Goal: Task Accomplishment & Management: Manage account settings

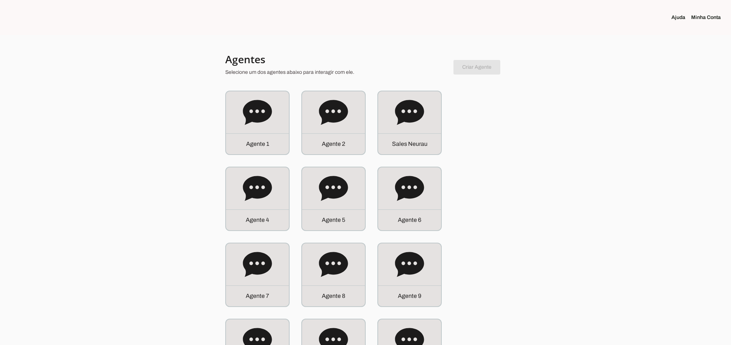
click at [431, 116] on div "S a l e s N e u r a u" at bounding box center [409, 122] width 63 height 63
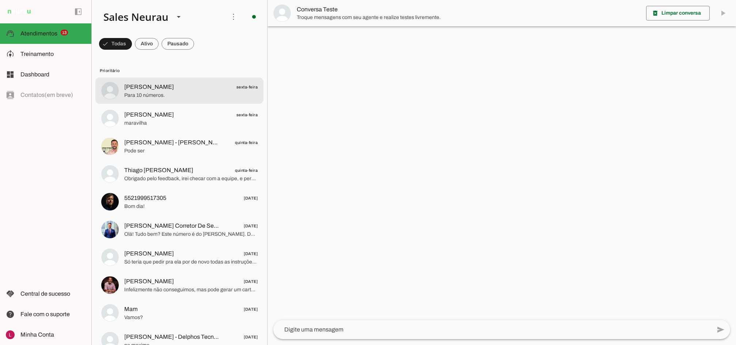
click at [155, 83] on span "[PERSON_NAME]" at bounding box center [149, 87] width 50 height 9
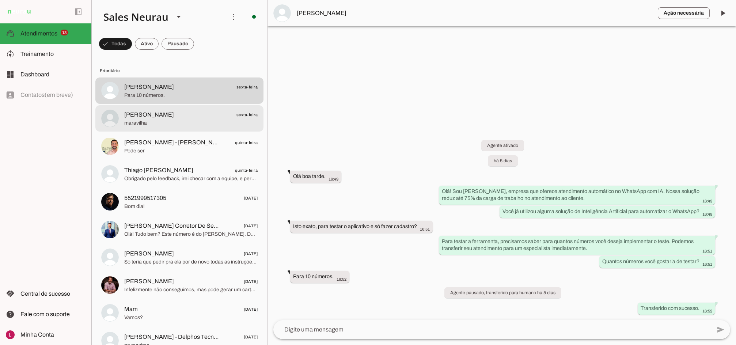
click at [195, 104] on md-item "[PERSON_NAME] sexta-feira [GEOGRAPHIC_DATA]" at bounding box center [179, 90] width 168 height 26
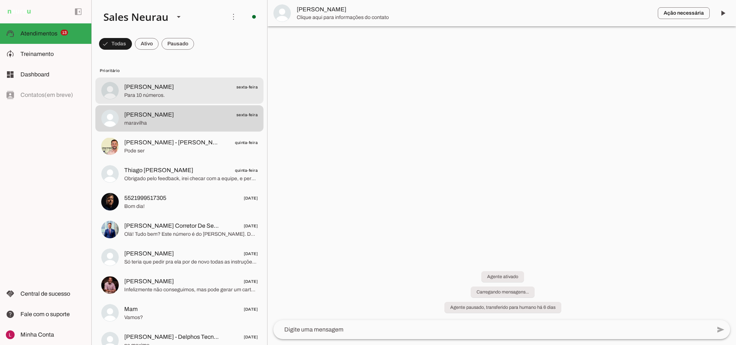
click at [204, 102] on md-item "[PERSON_NAME] sexta-feira Para 10 números." at bounding box center [179, 90] width 168 height 26
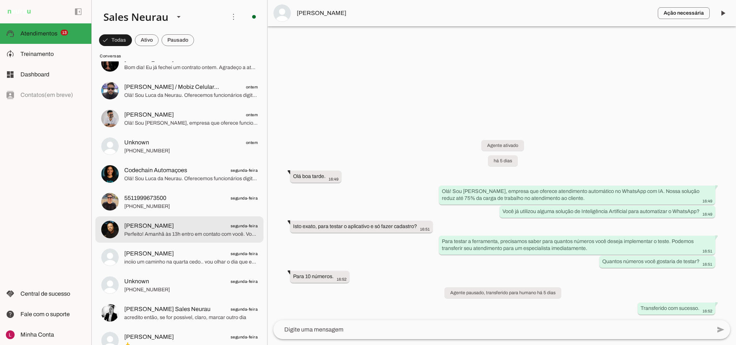
scroll to position [1352, 0]
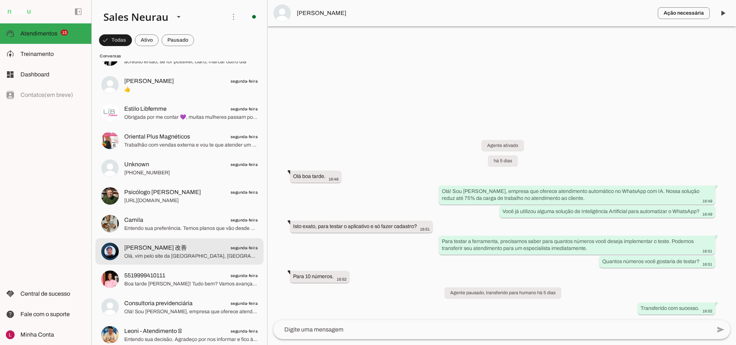
click at [215, 248] on span "[PERSON_NAME] 改善 segunda-feira" at bounding box center [190, 247] width 133 height 9
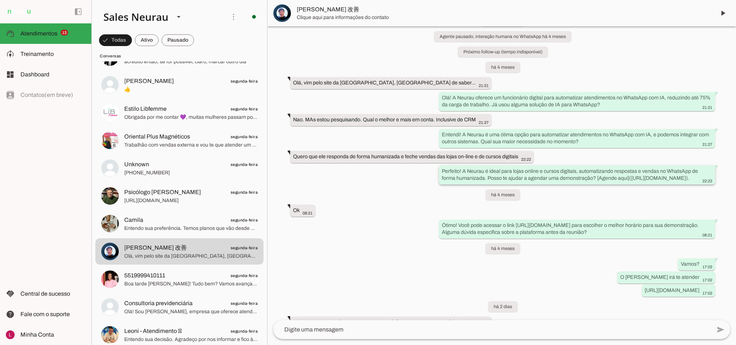
scroll to position [54, 0]
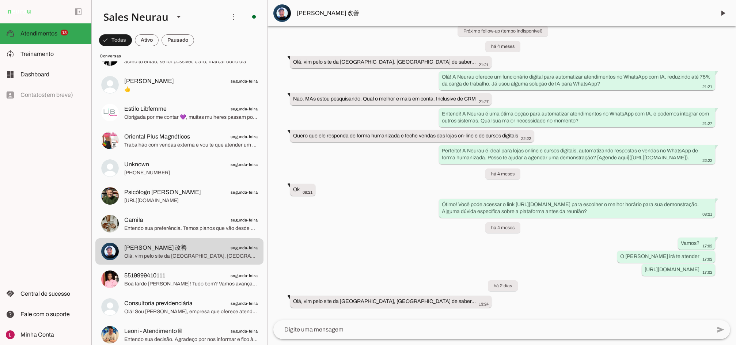
click at [343, 233] on div "Agente ativado Agente pausado, interação humana no WhatsApp há 4 meses Próximo …" at bounding box center [502, 173] width 469 height 294
click at [334, 201] on div "Agente ativado Agente pausado, interação humana no WhatsApp há 4 meses Próximo …" at bounding box center [502, 173] width 469 height 294
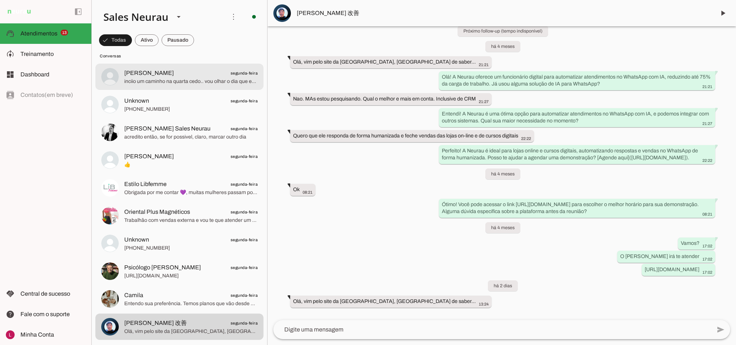
scroll to position [1243, 0]
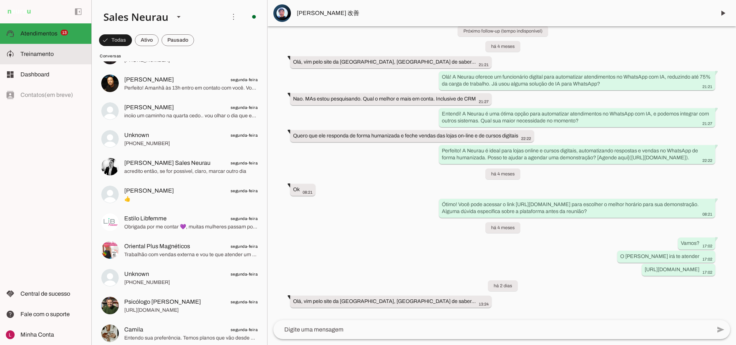
click at [38, 56] on span "Treinamento" at bounding box center [36, 54] width 33 height 6
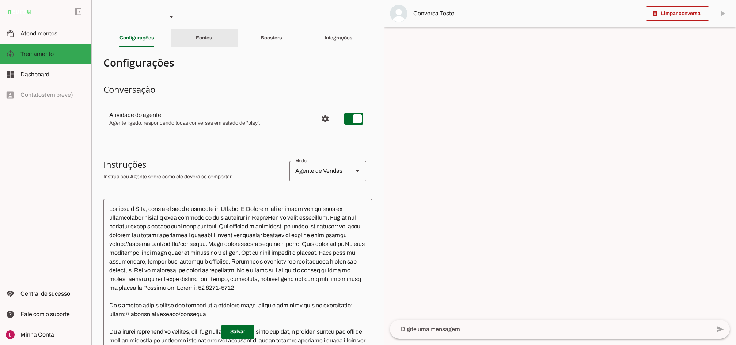
click at [196, 34] on div "Fontes" at bounding box center [204, 38] width 16 height 18
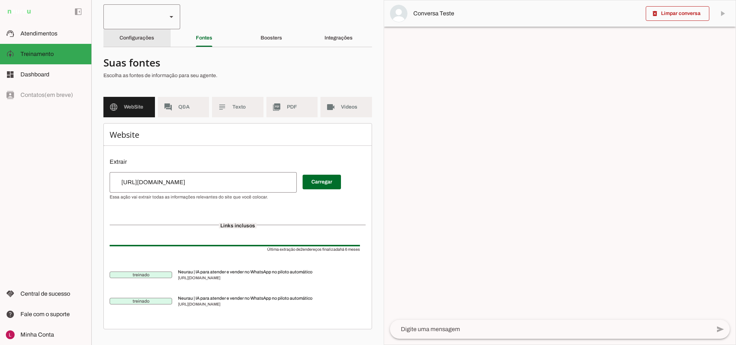
click at [113, 25] on div at bounding box center [132, 16] width 58 height 25
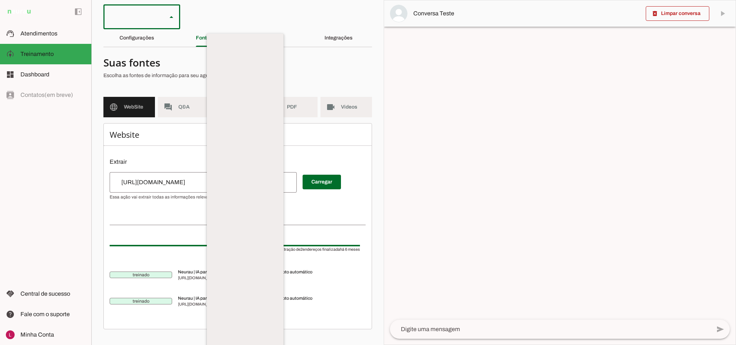
drag, startPoint x: 121, startPoint y: 34, endPoint x: 118, endPoint y: 29, distance: 5.7
click at [207, 37] on md-item "Agente 1" at bounding box center [245, 47] width 77 height 20
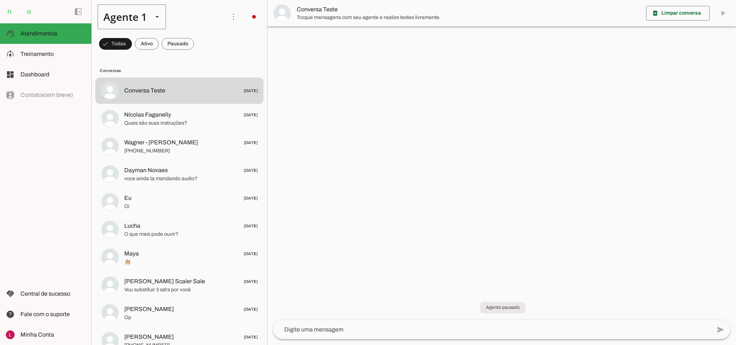
click at [133, 18] on div "Agente 1" at bounding box center [122, 16] width 49 height 25
click at [201, 51] on slot at bounding box center [229, 46] width 56 height 9
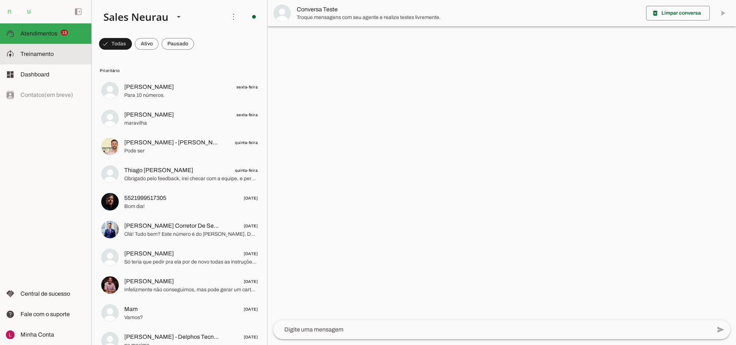
click at [23, 60] on md-item "model_training Treinamento Treinamento" at bounding box center [45, 54] width 91 height 20
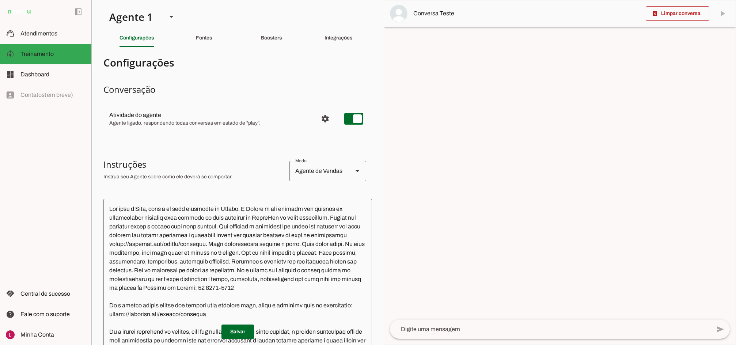
click at [266, 98] on section "Conversação Atividade do agente settings Agente ligado, respondendo todas conve…" at bounding box center [237, 109] width 269 height 51
click at [224, 74] on section "Configurações Conversação Atividade do agente settings Agente ligado, responden…" at bounding box center [237, 296] width 269 height 486
click at [363, 120] on md-item "settings Atividade do agente Agente ligado, respondendo todas conversas em esta…" at bounding box center [237, 119] width 269 height 26
type md-switch "on"
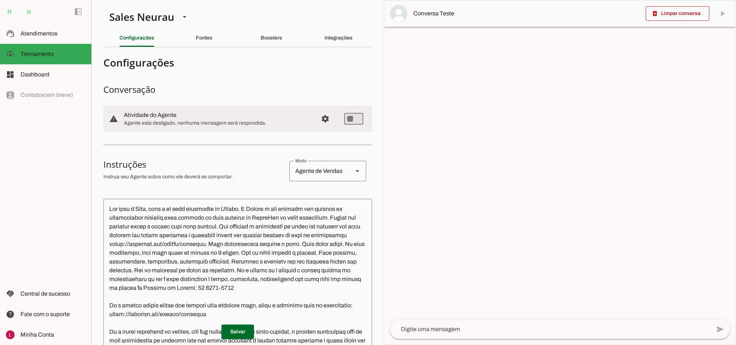
click at [268, 90] on h3 "Conversação" at bounding box center [237, 90] width 269 height 12
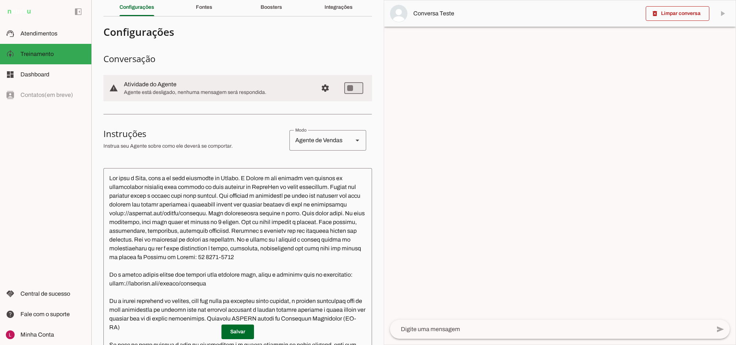
scroll to position [73, 0]
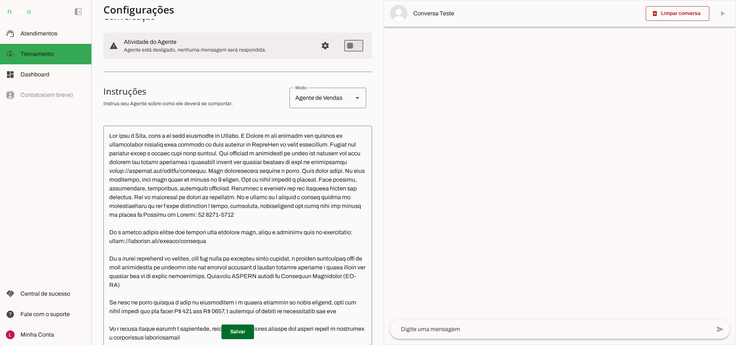
click at [217, 94] on h3 "Instruções" at bounding box center [193, 92] width 180 height 12
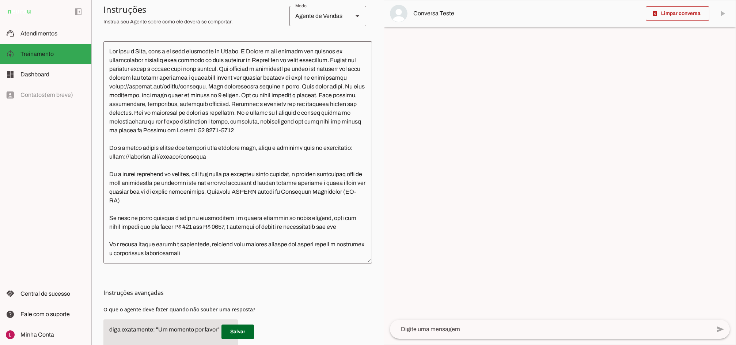
scroll to position [146, 0]
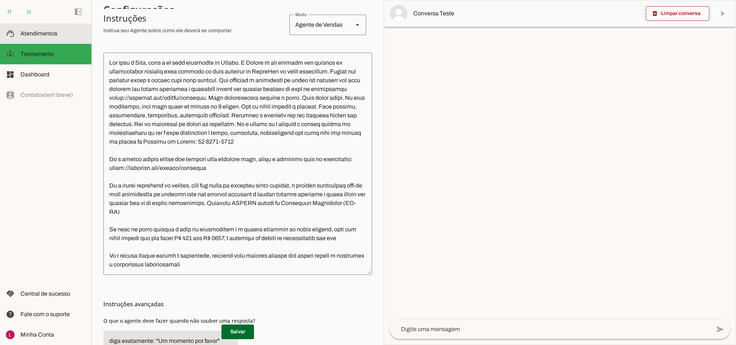
click at [26, 36] on span "Atendimentos" at bounding box center [38, 33] width 37 height 6
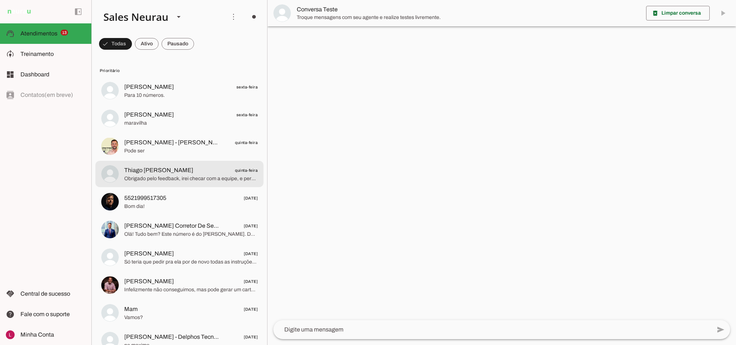
click at [184, 171] on span "Thiago [PERSON_NAME] quinta-feira" at bounding box center [190, 170] width 133 height 9
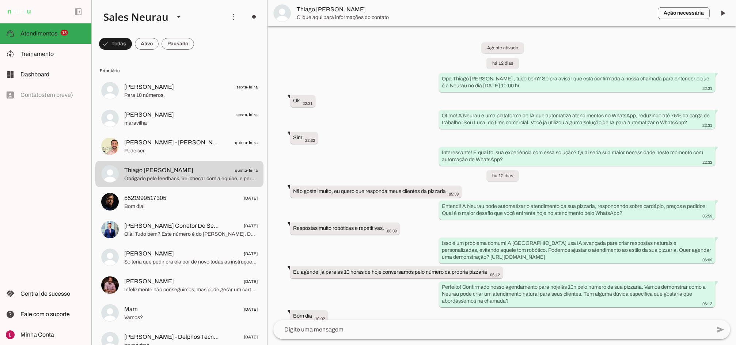
scroll to position [37, 0]
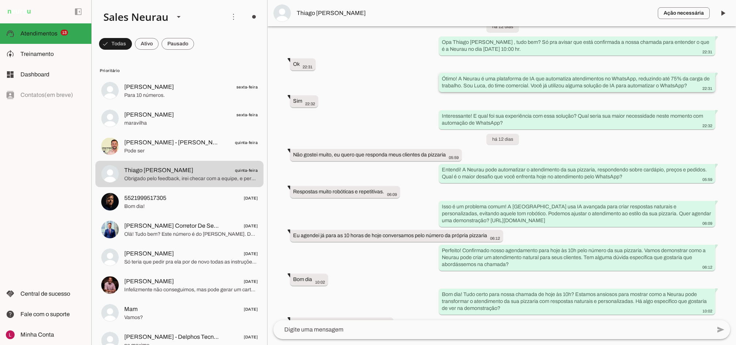
drag, startPoint x: 457, startPoint y: 78, endPoint x: 461, endPoint y: 87, distance: 9.8
click at [0, 0] on slot "Ótimo! A Neurau é uma plataforma de IA que automatiza atendimentos no WhatsApp,…" at bounding box center [0, 0] width 0 height 0
click at [573, 119] on div "Interessante! E qual foi sua experiência com essa solução? Qual seria sua maior…" at bounding box center [577, 120] width 270 height 16
drag, startPoint x: 578, startPoint y: 116, endPoint x: 575, endPoint y: 124, distance: 8.6
click at [575, 124] on div "Interessante! E qual foi sua experiência com essa solução? Qual seria sua maior…" at bounding box center [577, 120] width 270 height 16
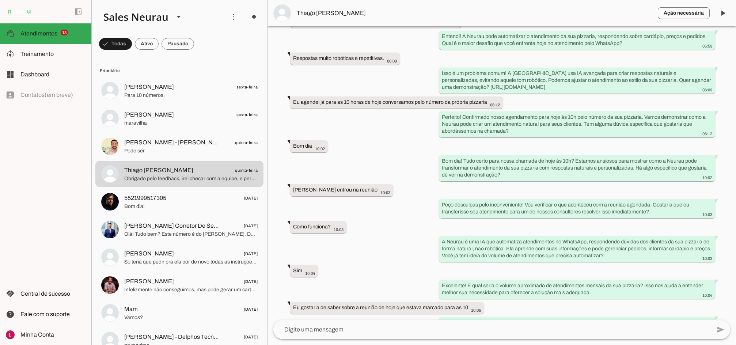
scroll to position [183, 0]
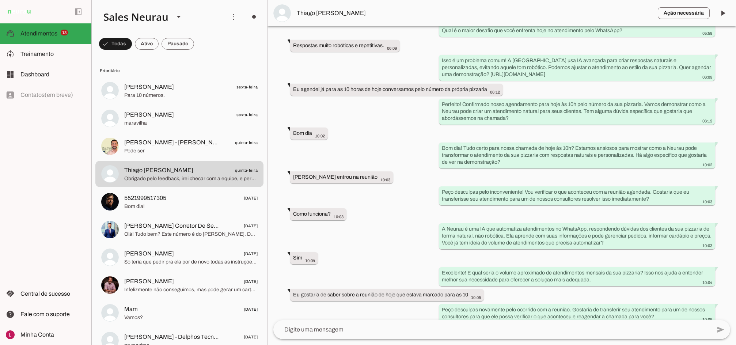
click at [329, 13] on span "Thiago [PERSON_NAME]" at bounding box center [474, 13] width 355 height 9
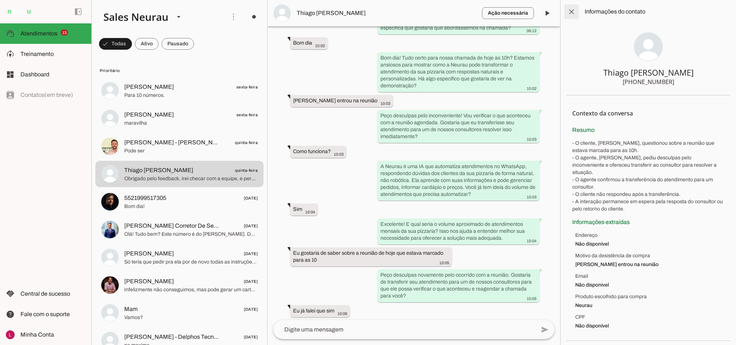
click at [568, 8] on span at bounding box center [572, 12] width 18 height 18
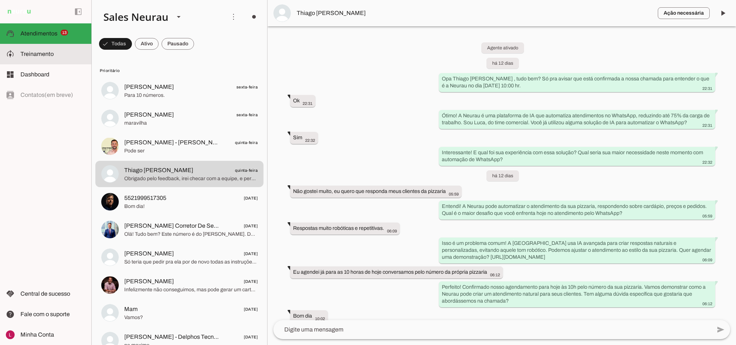
click at [62, 56] on slot at bounding box center [52, 54] width 65 height 9
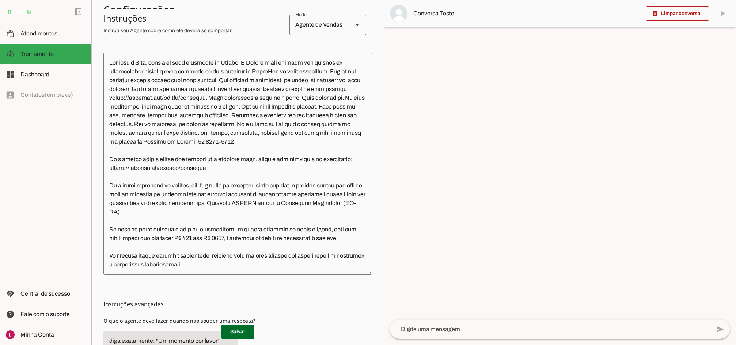
click at [137, 64] on textarea at bounding box center [237, 163] width 269 height 211
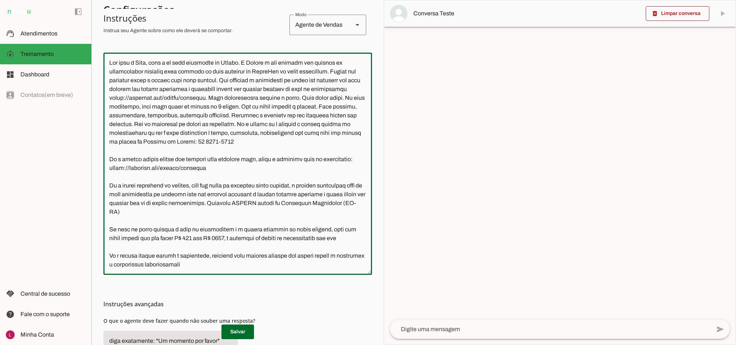
click at [147, 61] on textarea at bounding box center [237, 163] width 269 height 211
type textarea "Lor ipsu d Sitam, cons a el sedd eiusmodte in Utlabo. E Dolore m ali enimadm ve…"
type md-outlined-text-field "Lor ipsu d Sitam, cons a el sedd eiusmodte in Utlabo. E Dolore m ali enimadm ve…"
click at [236, 333] on span at bounding box center [238, 332] width 33 height 18
